Goal: Information Seeking & Learning: Learn about a topic

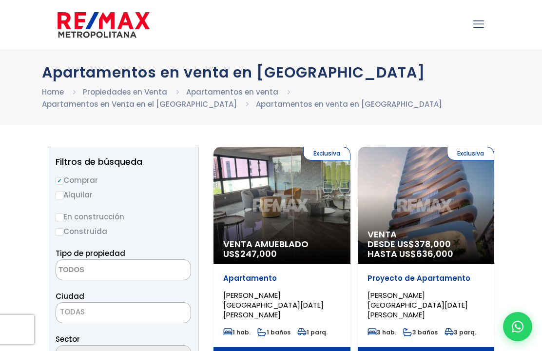
select select
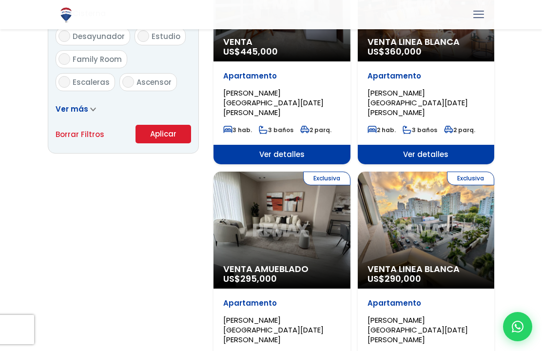
scroll to position [654, 0]
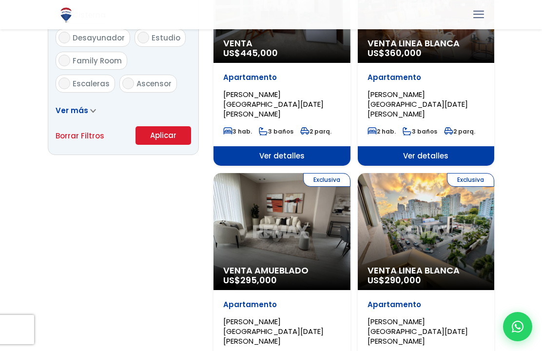
click at [468, 193] on div "Exclusiva Venta Linea Blanca US$ 290,000" at bounding box center [426, 231] width 137 height 117
click at [451, 209] on div "Exclusiva Venta Linea Blanca US$ 290,000" at bounding box center [426, 231] width 137 height 117
click at [453, 208] on div "Exclusiva Venta Linea Blanca US$ 290,000" at bounding box center [426, 231] width 137 height 117
click at [436, 266] on p "Venta Linea Blanca US$ 290,000" at bounding box center [425, 275] width 117 height 19
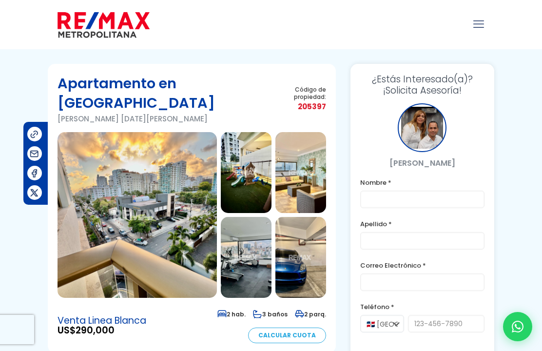
click at [247, 148] on img at bounding box center [246, 172] width 51 height 81
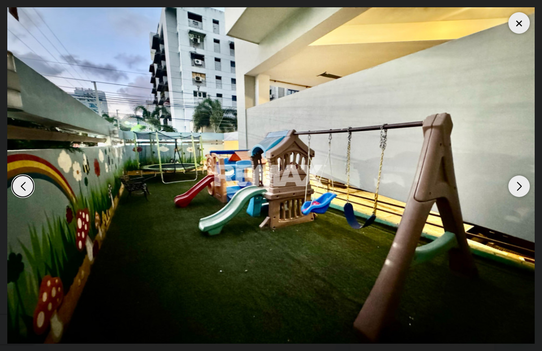
click at [520, 186] on div "Next slide" at bounding box center [518, 185] width 21 height 21
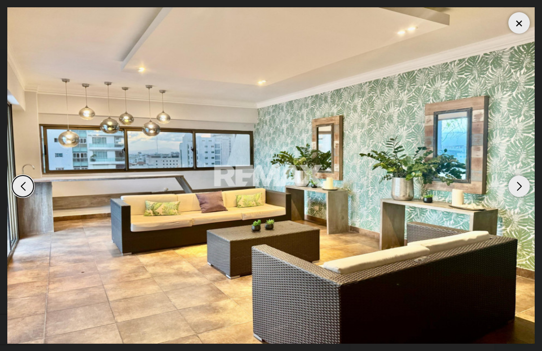
click at [524, 181] on div "Next slide" at bounding box center [518, 185] width 21 height 21
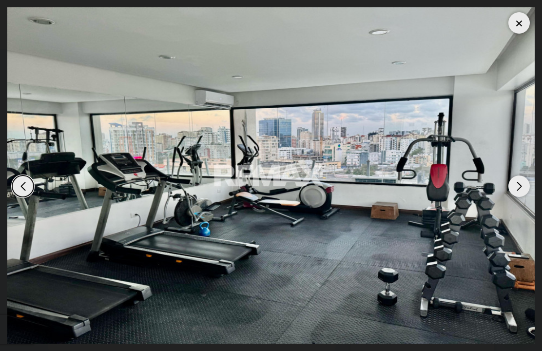
click at [525, 179] on div "Next slide" at bounding box center [518, 185] width 21 height 21
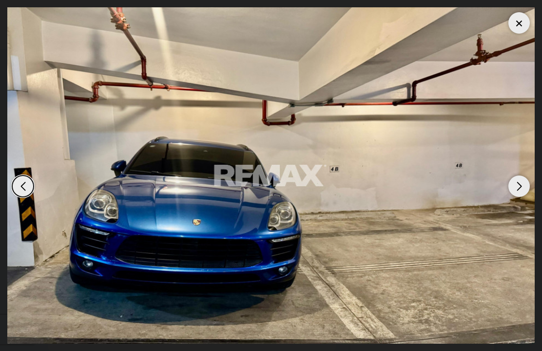
click at [523, 182] on div "Next slide" at bounding box center [518, 185] width 21 height 21
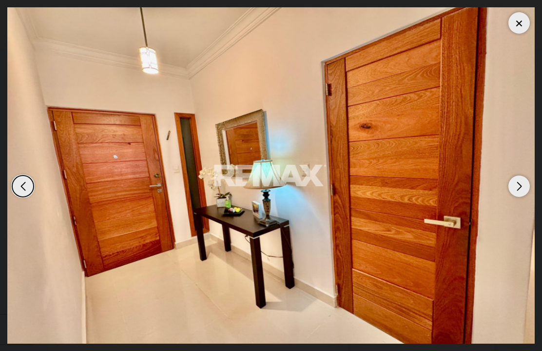
click at [521, 184] on div "Next slide" at bounding box center [518, 185] width 21 height 21
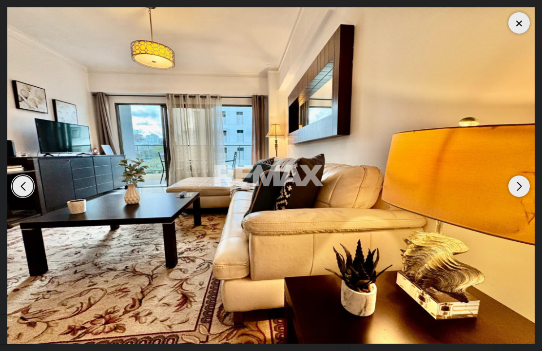
click at [522, 185] on div "Next slide" at bounding box center [518, 185] width 21 height 21
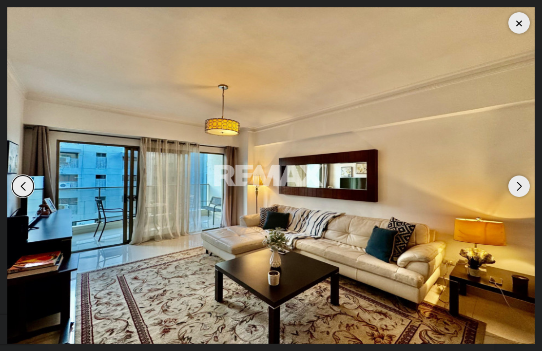
click at [524, 182] on div "Next slide" at bounding box center [518, 185] width 21 height 21
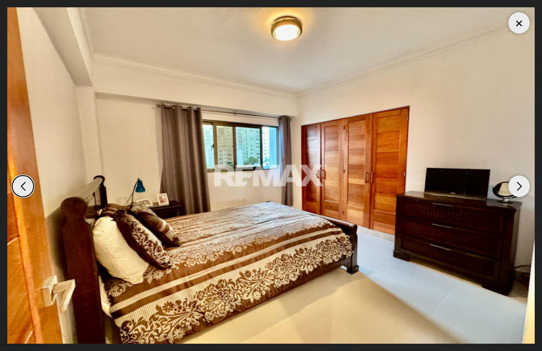
click at [524, 182] on div "Next slide" at bounding box center [518, 185] width 21 height 21
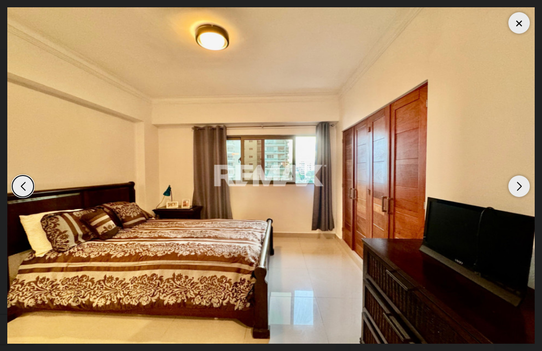
click at [523, 185] on div "Next slide" at bounding box center [518, 185] width 21 height 21
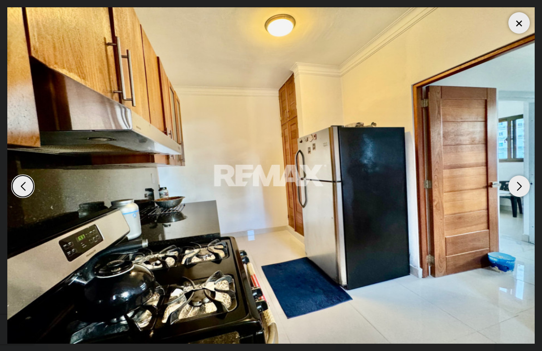
click at [524, 186] on div "Next slide" at bounding box center [518, 185] width 21 height 21
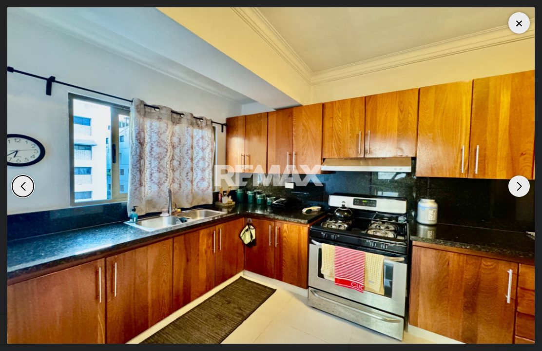
click at [526, 182] on div "Next slide" at bounding box center [518, 185] width 21 height 21
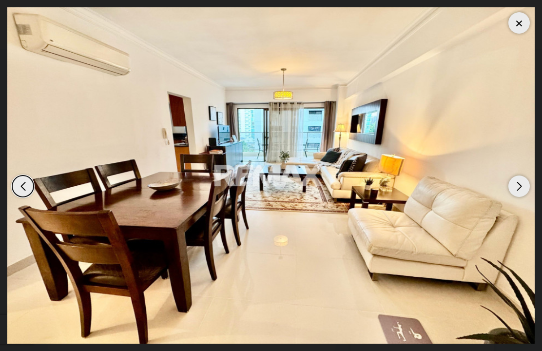
click at [528, 183] on div "Next slide" at bounding box center [518, 185] width 21 height 21
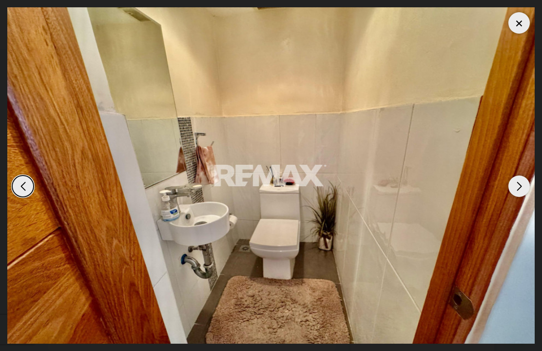
click at [527, 181] on div "Next slide" at bounding box center [518, 185] width 21 height 21
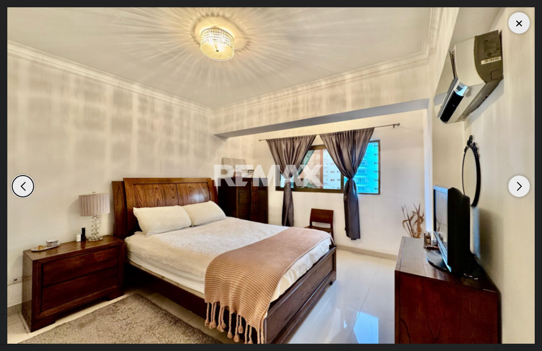
click at [526, 183] on div "Next slide" at bounding box center [518, 185] width 21 height 21
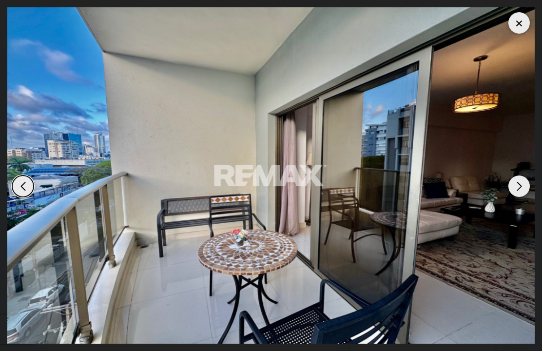
click at [524, 185] on div "Next slide" at bounding box center [518, 185] width 21 height 21
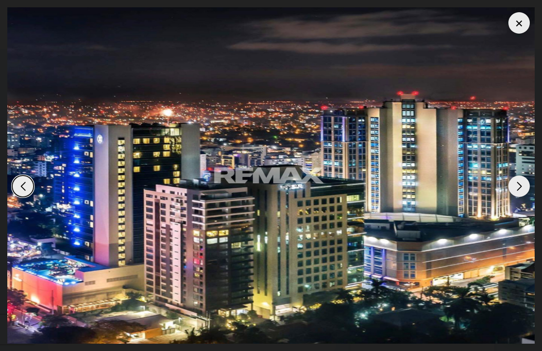
click at [521, 187] on div "Next slide" at bounding box center [518, 185] width 21 height 21
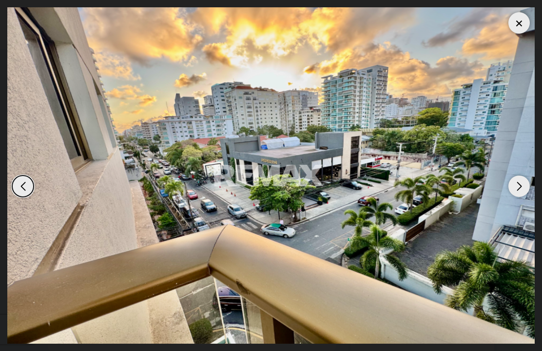
click at [522, 184] on div "Next slide" at bounding box center [518, 185] width 21 height 21
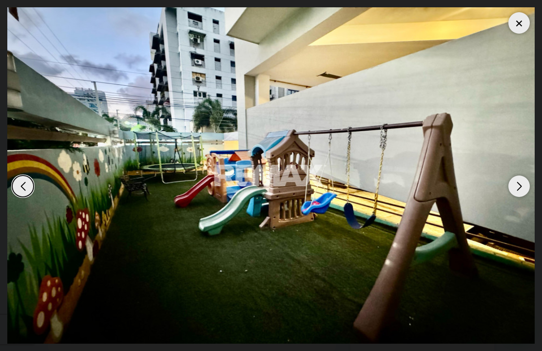
click at [524, 183] on div "Next slide" at bounding box center [518, 185] width 21 height 21
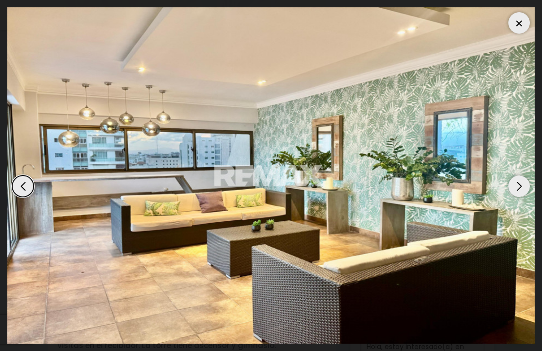
scroll to position [134, 0]
click at [17, 196] on div "Previous slide" at bounding box center [22, 185] width 21 height 21
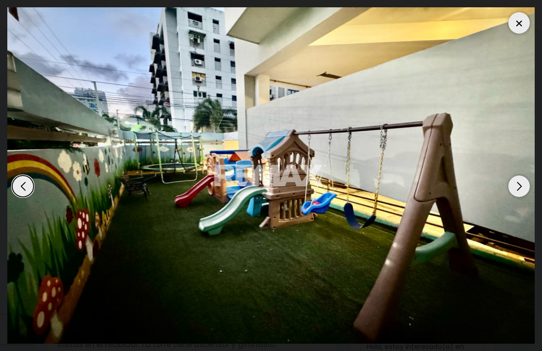
click at [525, 24] on div at bounding box center [518, 22] width 21 height 21
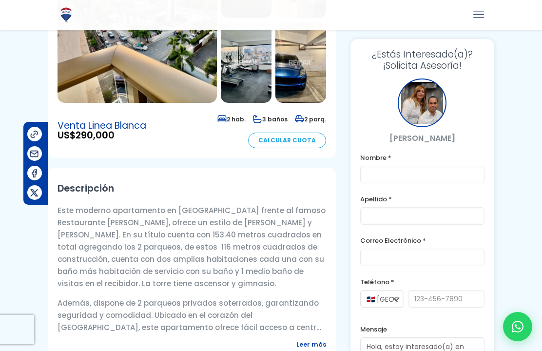
scroll to position [194, 0]
